Goal: Check status

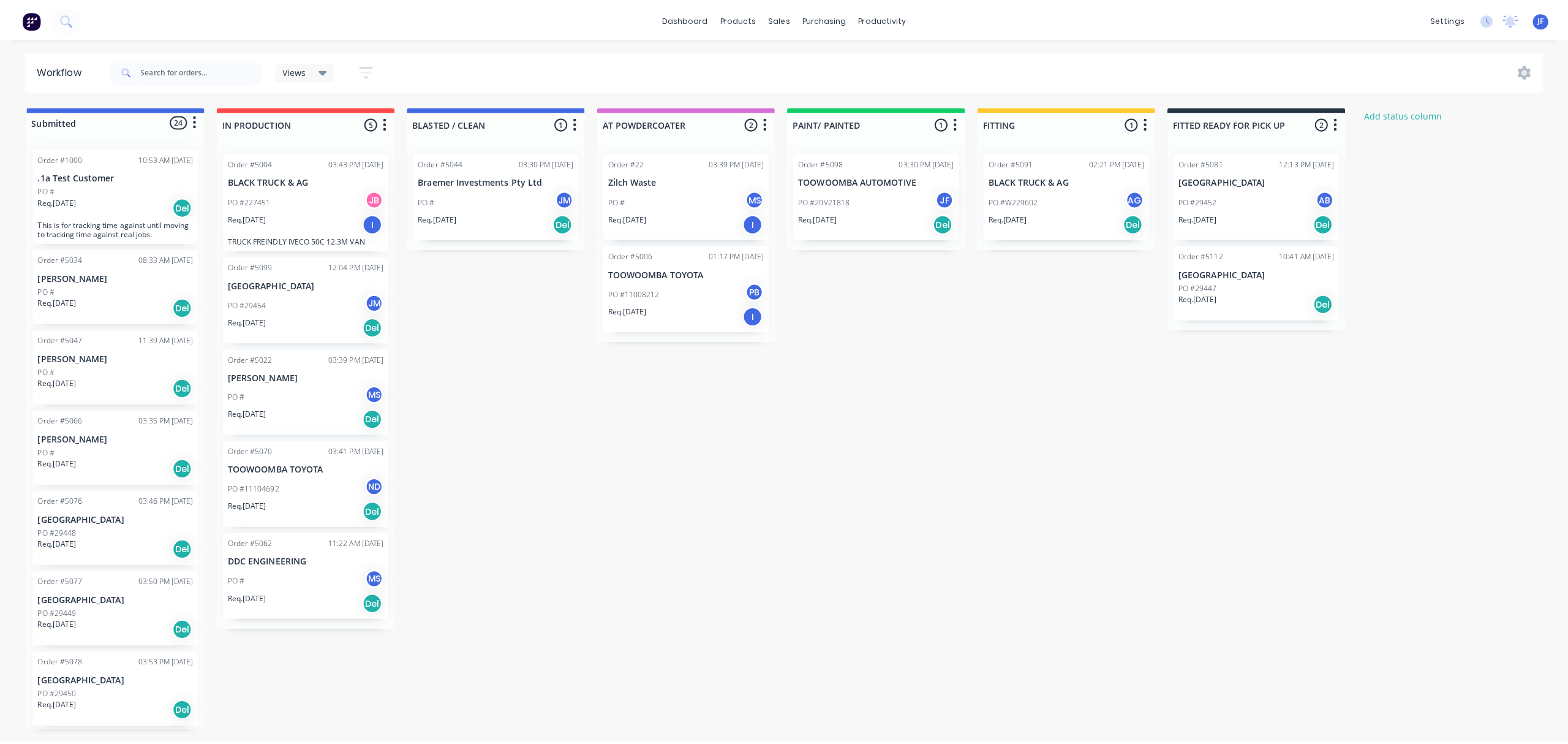
scroll to position [408, 0]
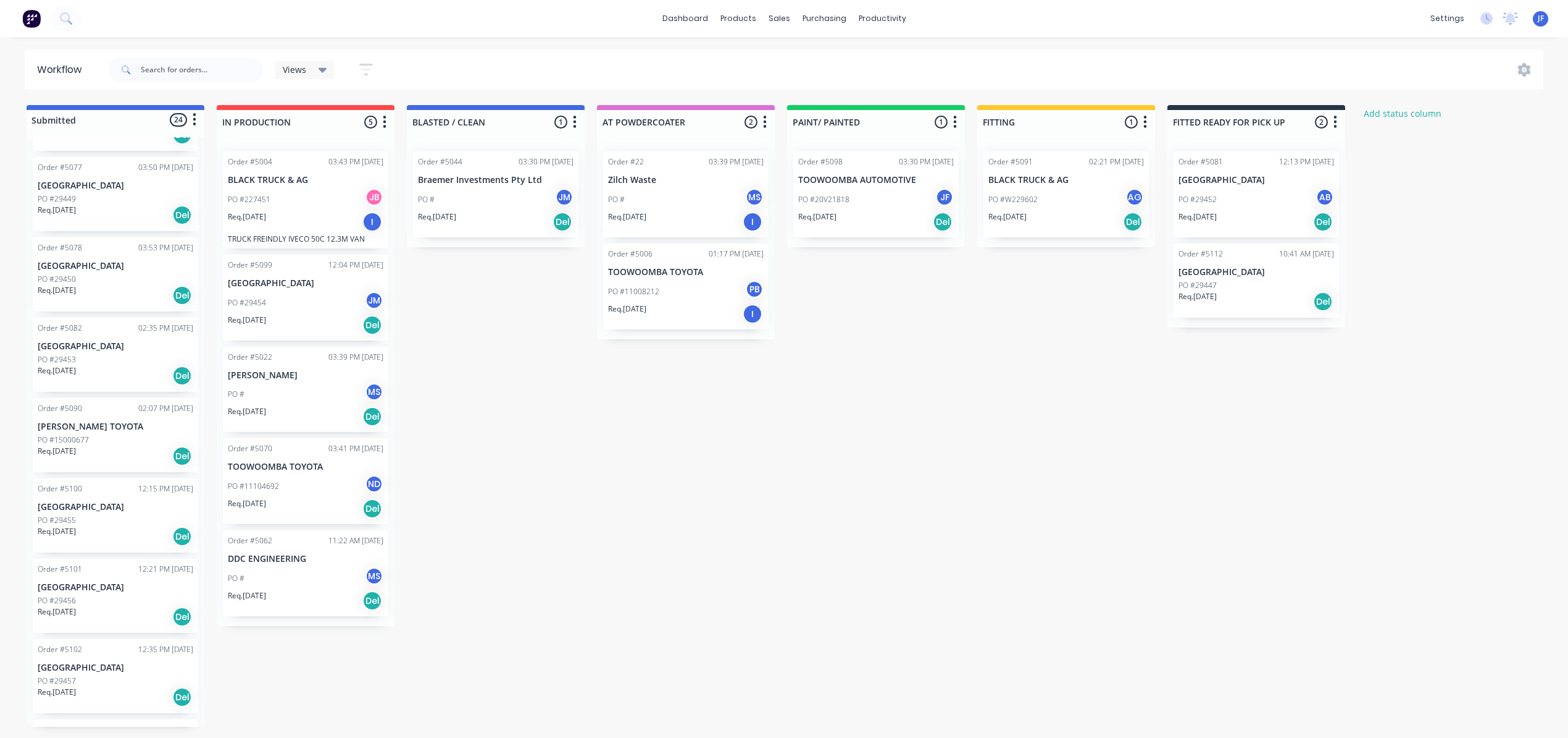
click at [1270, 305] on div "Req. [DATE] Del" at bounding box center [1257, 301] width 155 height 21
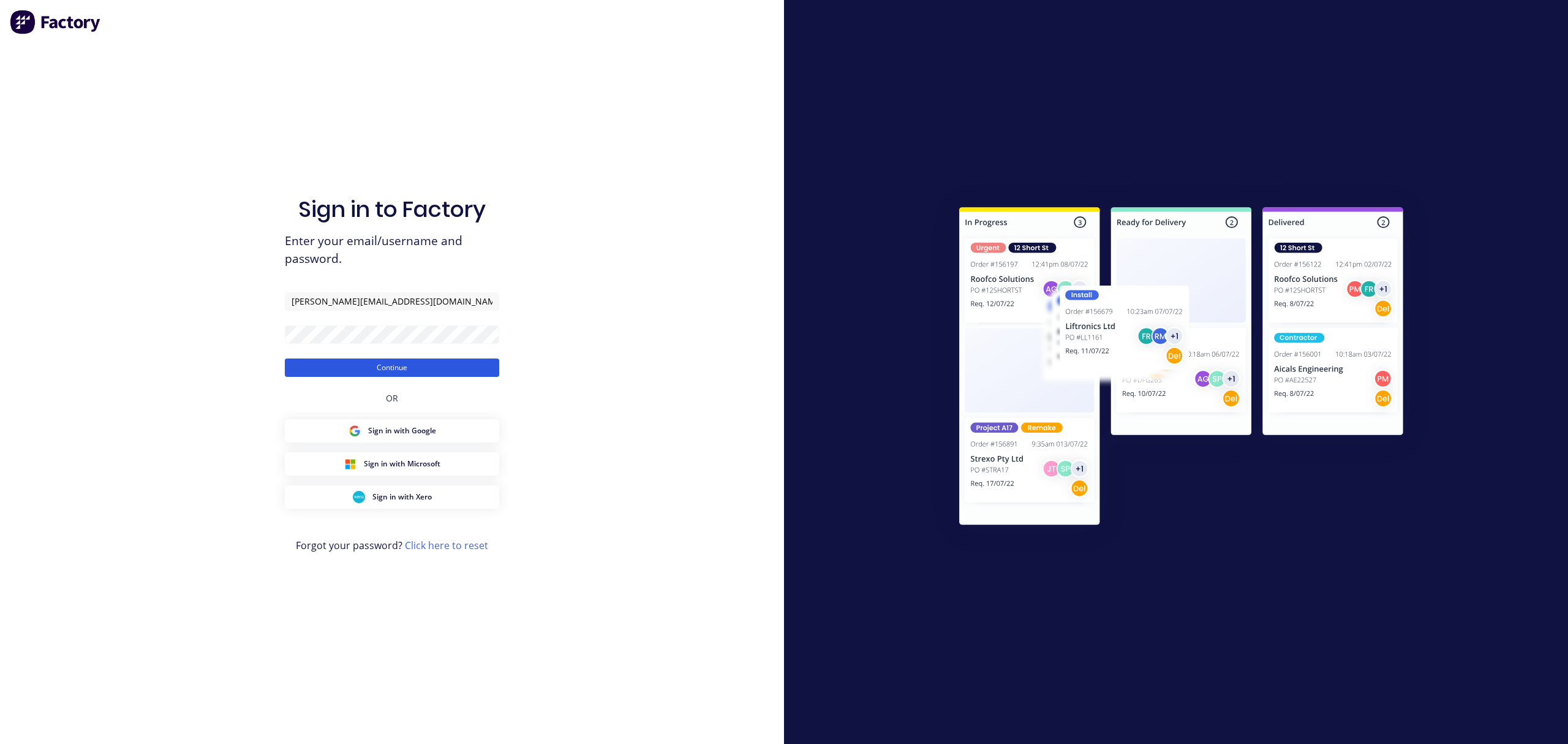
click at [393, 363] on button "Continue" at bounding box center [393, 368] width 215 height 19
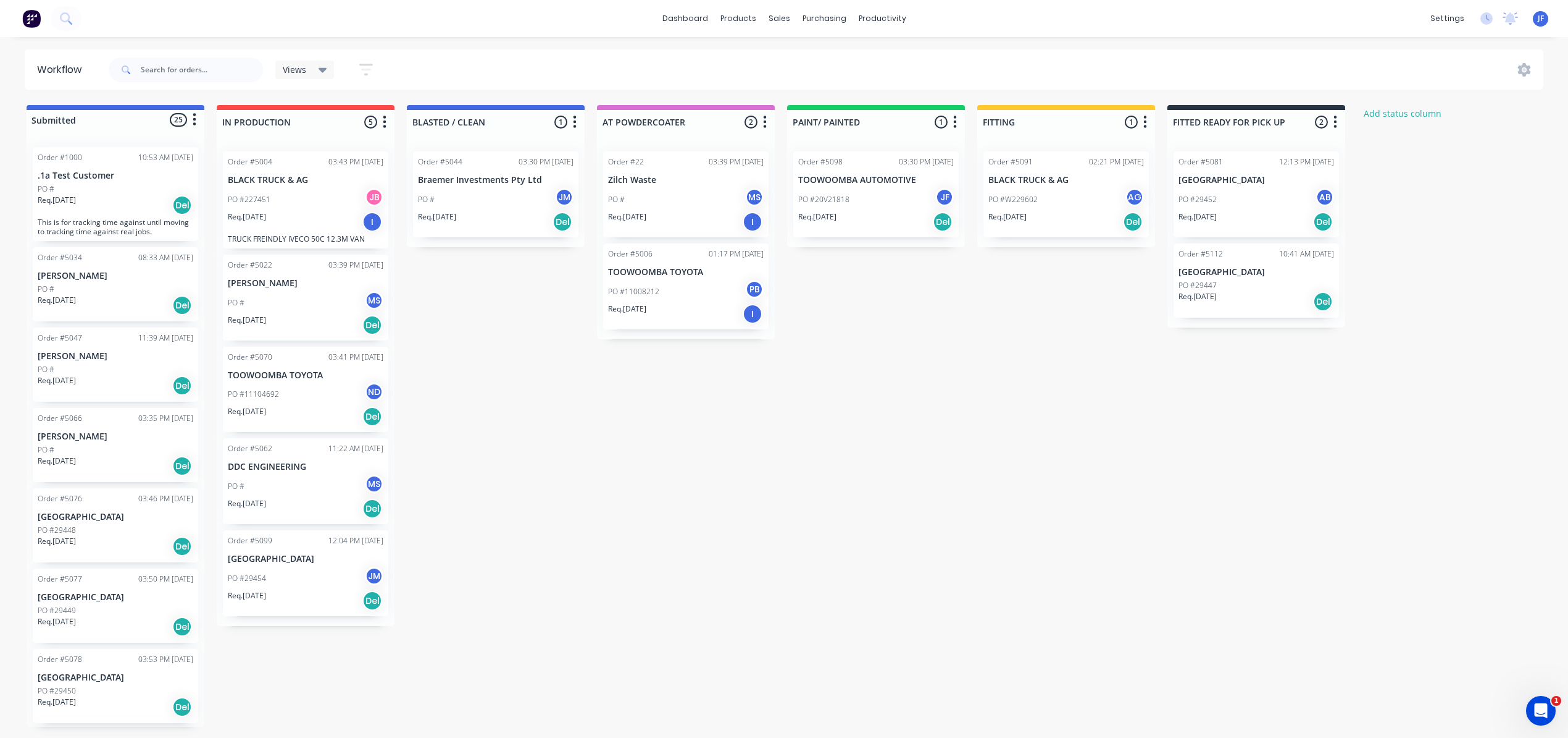
click at [1248, 272] on p "[GEOGRAPHIC_DATA]" at bounding box center [1257, 272] width 155 height 10
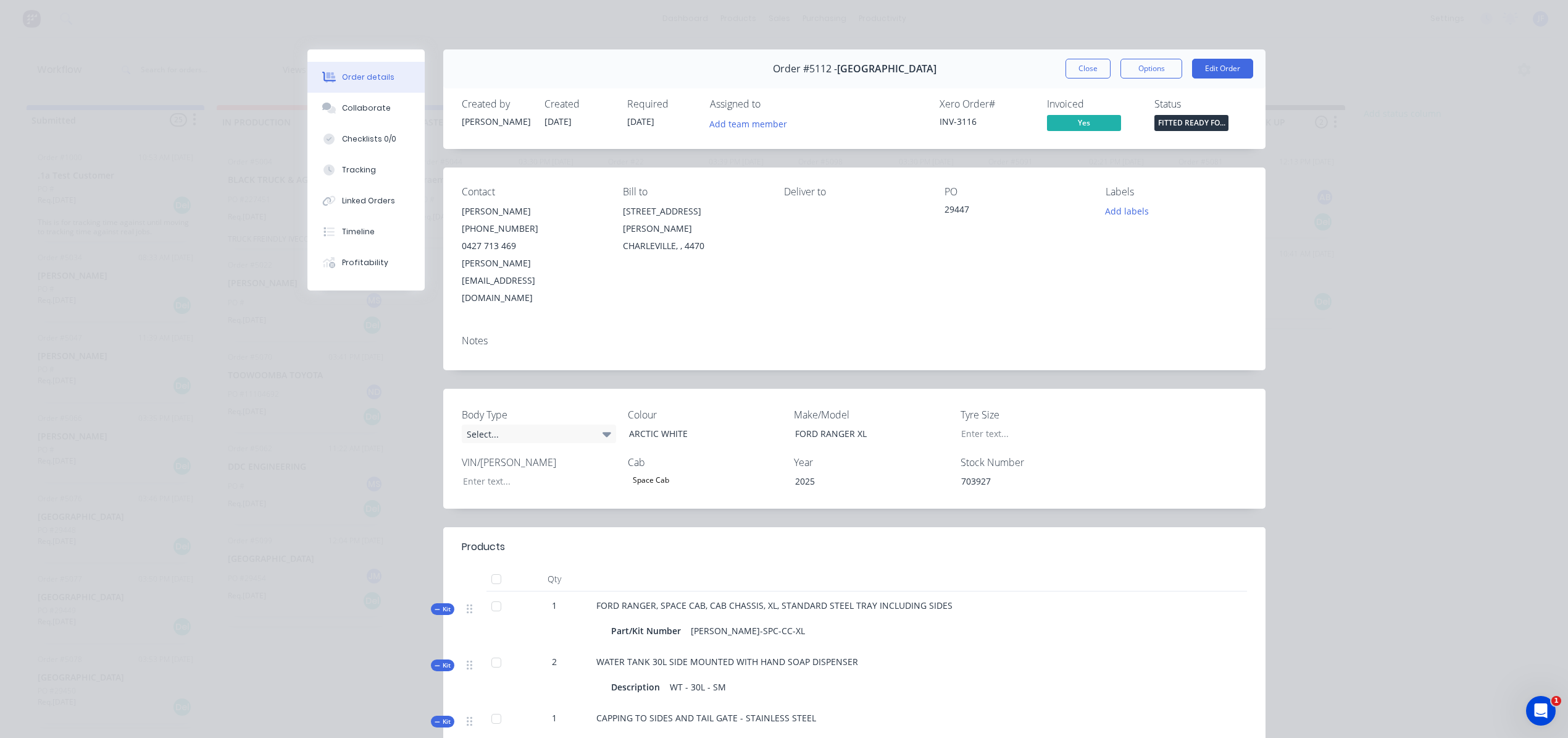
click at [1169, 124] on span "FITTED READY FO..." at bounding box center [1192, 122] width 74 height 15
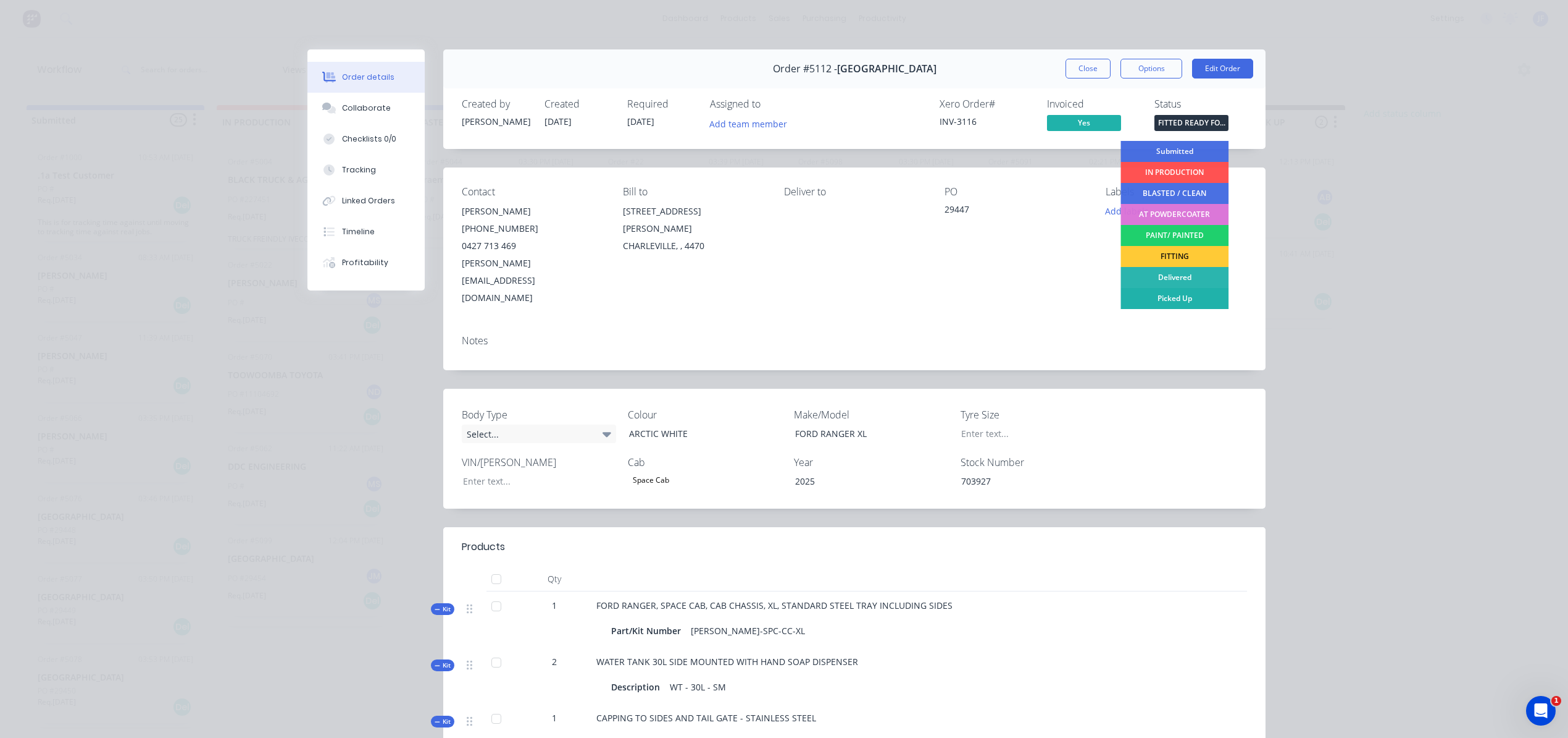
click at [1164, 296] on div "Picked Up" at bounding box center [1175, 298] width 108 height 21
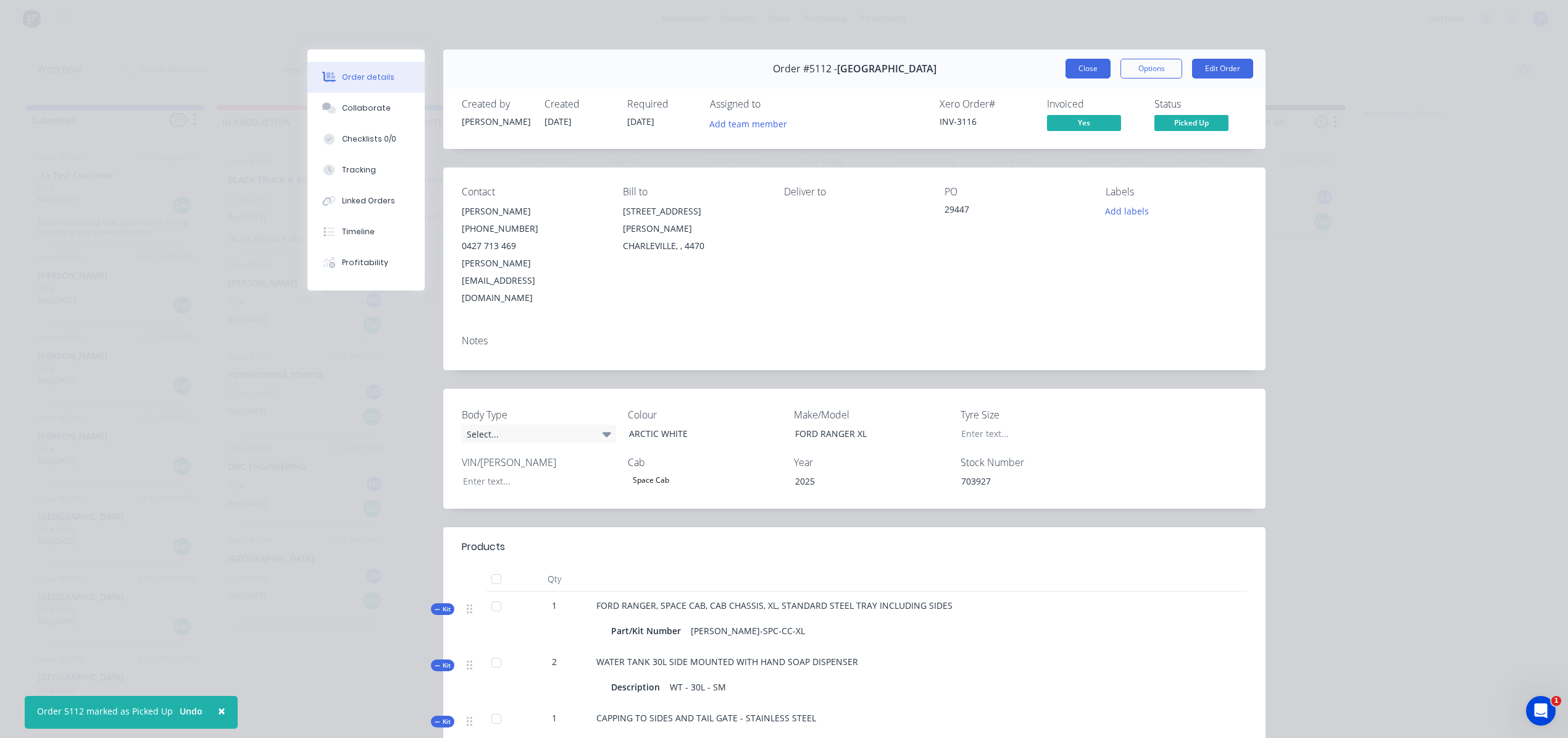
click at [1087, 73] on button "Close" at bounding box center [1088, 68] width 45 height 20
